Goal: Information Seeking & Learning: Learn about a topic

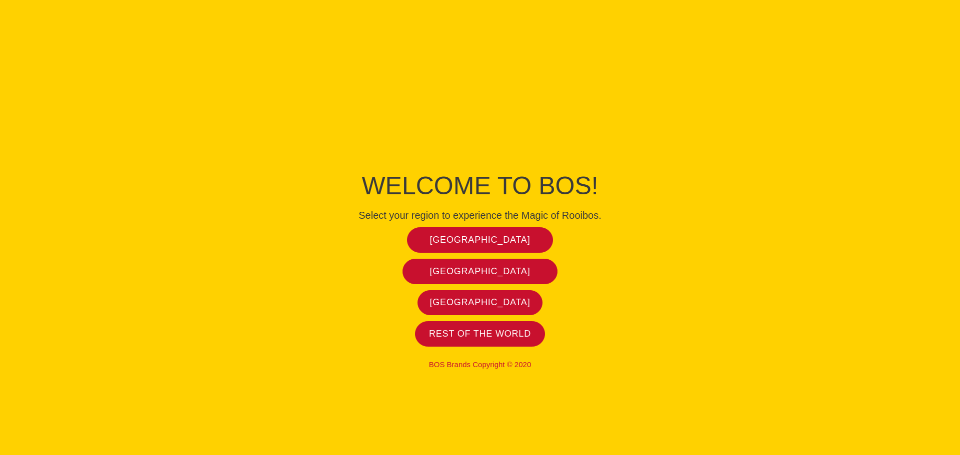
click at [625, 346] on div "Rest of the world" at bounding box center [480, 333] width 450 height 25
click at [488, 330] on span "Rest of the world" at bounding box center [480, 333] width 102 height 11
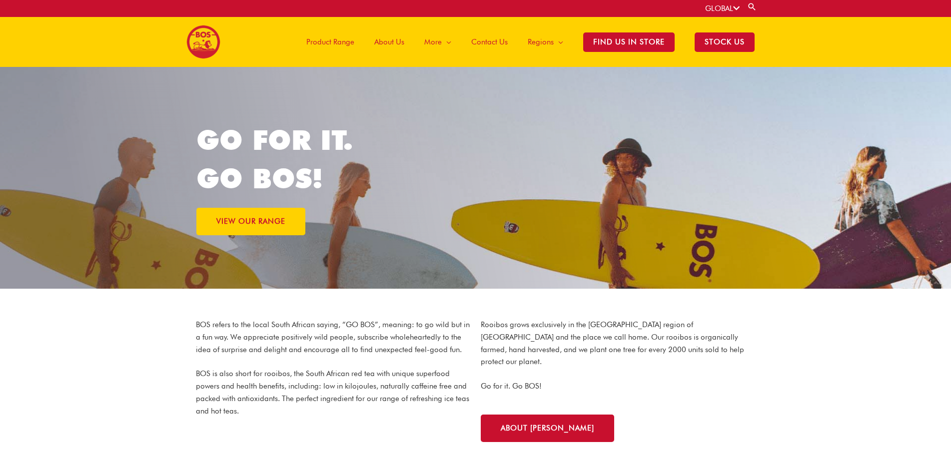
click at [388, 43] on span "About Us" at bounding box center [389, 42] width 30 height 30
click at [389, 40] on span "About Us" at bounding box center [389, 42] width 30 height 30
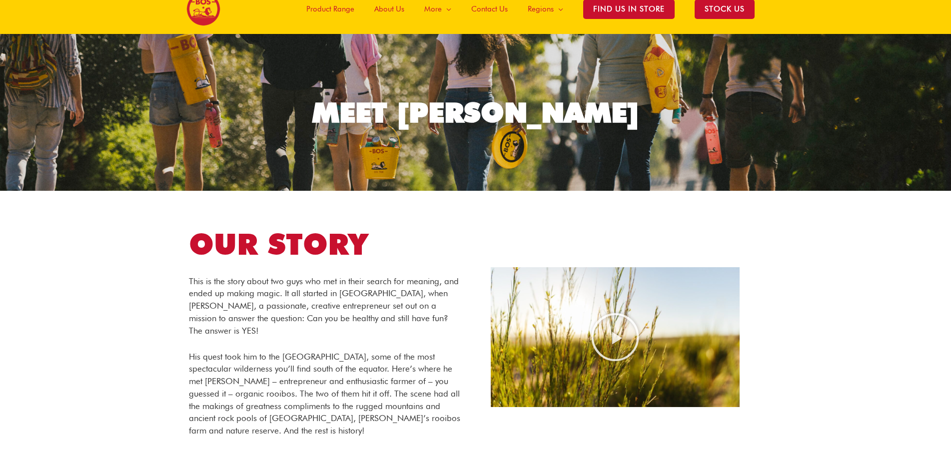
scroll to position [50, 0]
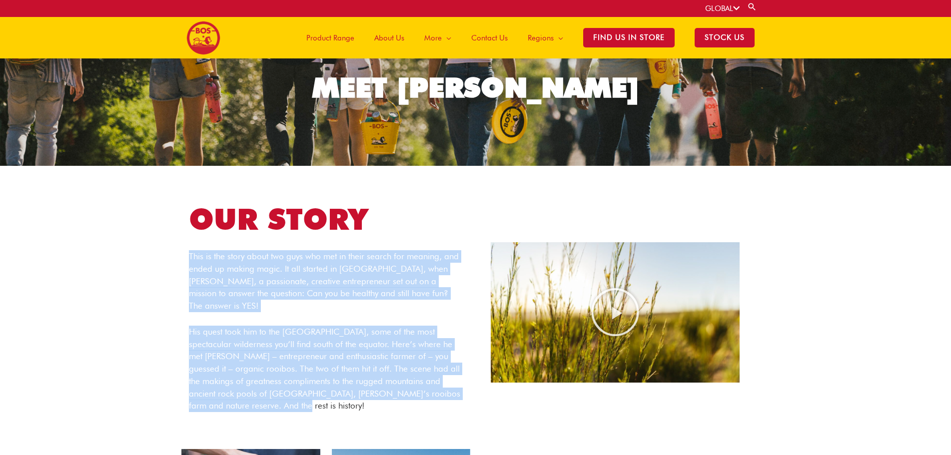
click at [386, 411] on section "OUR STORY This is the story about two guys who met in their search for meaning,…" at bounding box center [475, 307] width 951 height 283
click at [127, 337] on section "OUR STORY This is the story about two guys who met in their search for meaning,…" at bounding box center [475, 307] width 951 height 283
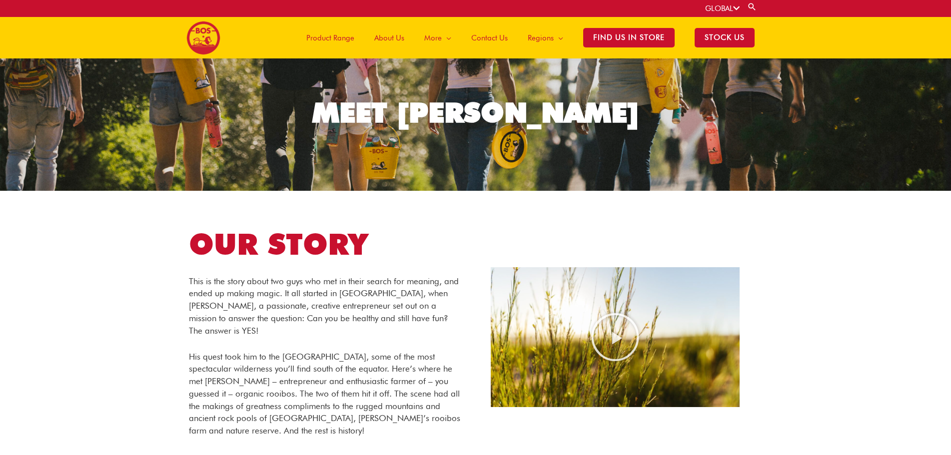
scroll to position [0, 0]
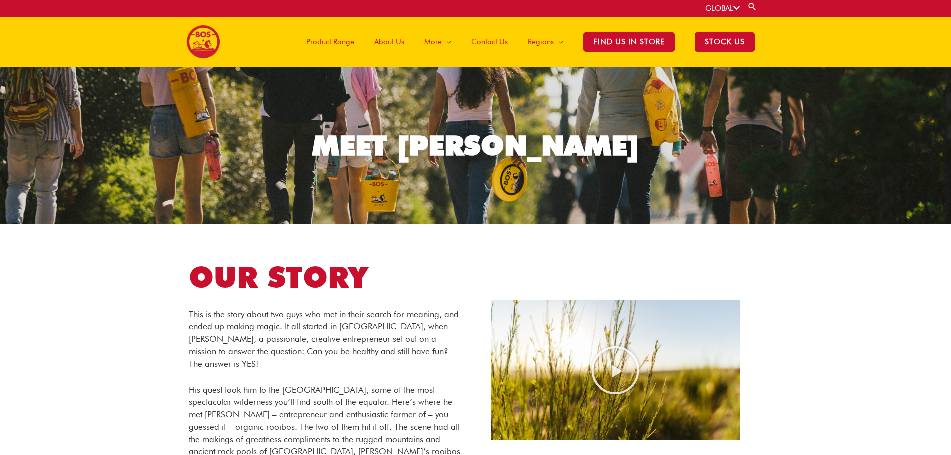
click at [326, 42] on span "Product Range" at bounding box center [330, 42] width 48 height 30
